Goal: Information Seeking & Learning: Learn about a topic

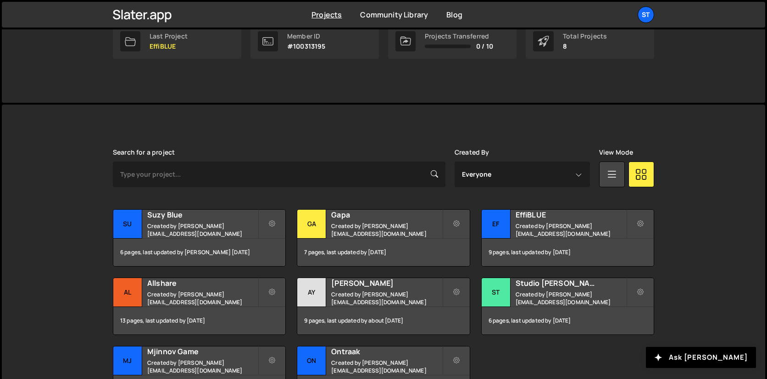
scroll to position [186, 0]
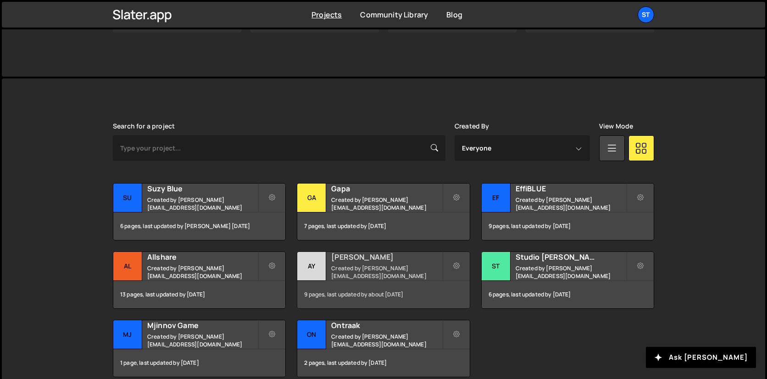
click at [336, 272] on small "Created by [PERSON_NAME][EMAIL_ADDRESS][DOMAIN_NAME]" at bounding box center [386, 272] width 111 height 16
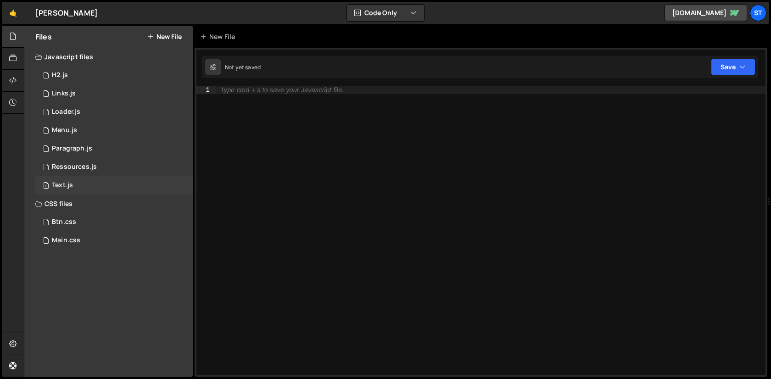
click at [73, 180] on div "1 Text.js 0" at bounding box center [113, 185] width 157 height 18
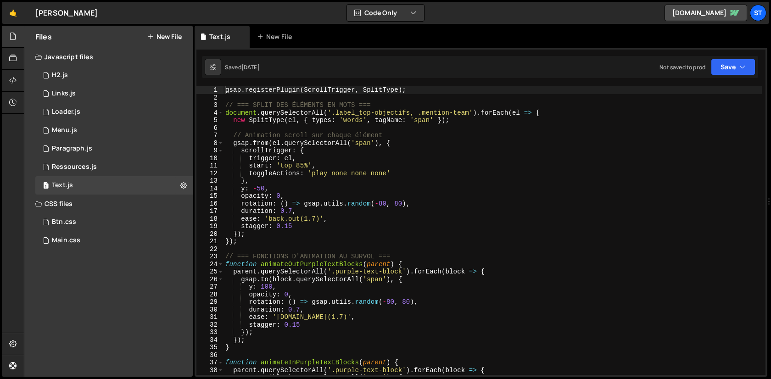
type textarea "gsap.from(el.querySelectorAll('span'), {"
click at [332, 146] on div "gsap . registerPlugin ( ScrollTrigger , SplitType ) ; // === SPLIT DES ÉLÉMENTS…" at bounding box center [492, 238] width 538 height 304
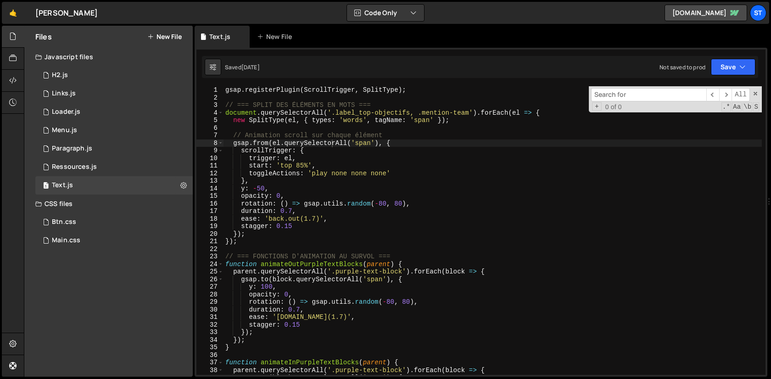
type input "label_top-objectifs"
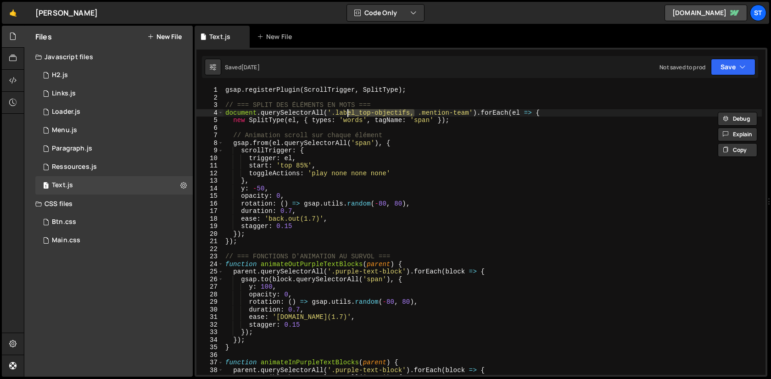
drag, startPoint x: 415, startPoint y: 114, endPoint x: 346, endPoint y: 112, distance: 68.9
click at [346, 112] on div "gsap . registerPlugin ( ScrollTrigger , SplitType ) ; // === SPLIT DES ÉLÉMENTS…" at bounding box center [492, 238] width 538 height 304
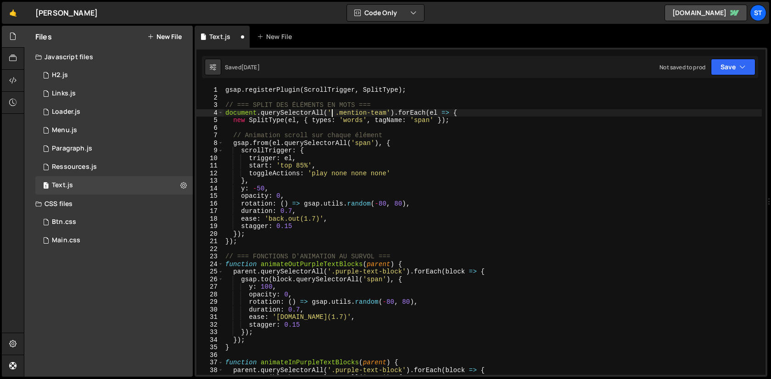
type textarea "document.querySelectorAll('.mention-team').forEach(el => {"
